Goal: Task Accomplishment & Management: Use online tool/utility

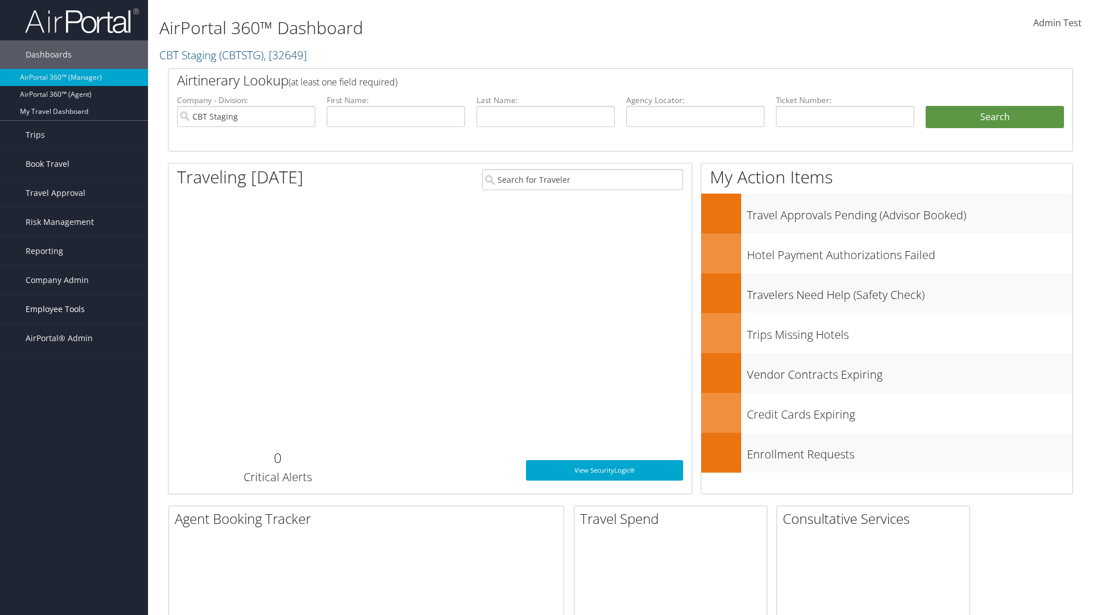
click at [74, 309] on span "Employee Tools" at bounding box center [55, 309] width 59 height 28
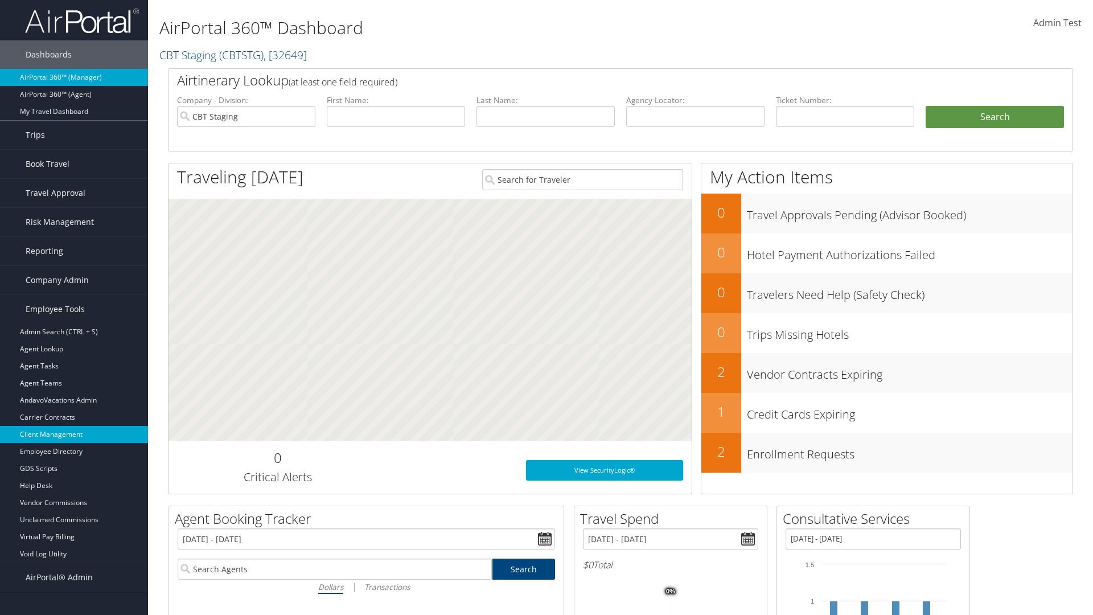
click at [74, 434] on link "Client Management" at bounding box center [74, 434] width 148 height 17
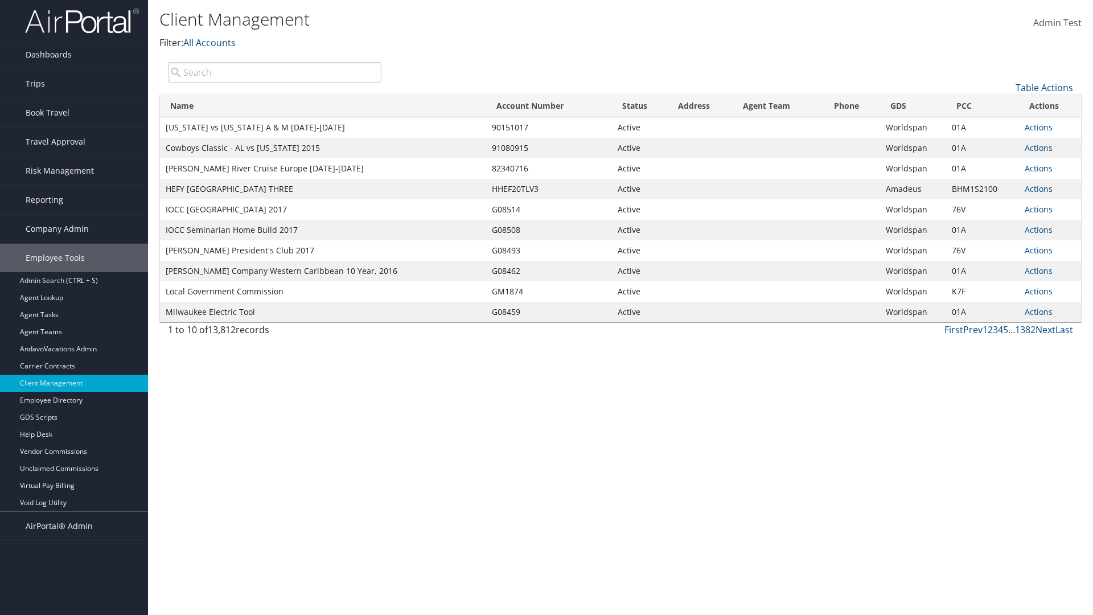
click at [274, 72] on input "search" at bounding box center [274, 72] width 213 height 20
type input "[US_STATE] vs [US_STATE] A & M [DATE]-[DATE]"
